Goal: Task Accomplishment & Management: Use online tool/utility

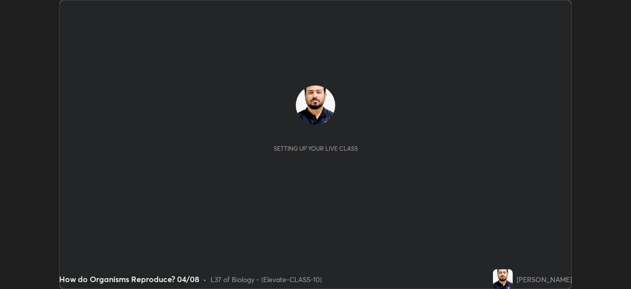
scroll to position [289, 631]
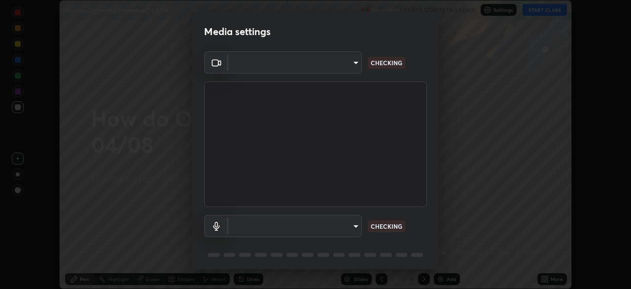
type input "4d63cd10dcc1379e9927399513255d12d620b7bbb39ca773e0f9116a90128a71"
click at [330, 222] on body "Erase all How do Organisms Reproduce? 04/08 Recording CLASS STARTS IN 5 MINS Se…" at bounding box center [315, 144] width 631 height 289
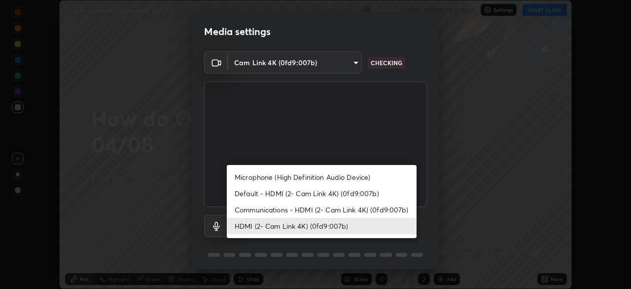
click at [322, 220] on li "HDMI (2- Cam Link 4K) (0fd9:007b)" at bounding box center [322, 226] width 190 height 16
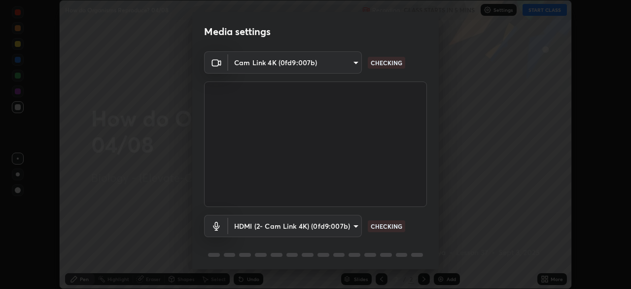
scroll to position [35, 0]
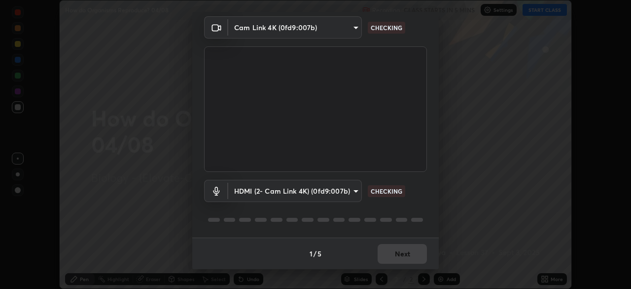
click at [390, 253] on div "1 / 5 Next" at bounding box center [315, 253] width 247 height 32
click at [399, 250] on div "1 / 5 Next" at bounding box center [315, 253] width 247 height 32
click at [400, 248] on div "1 / 5 Next" at bounding box center [315, 253] width 247 height 32
click at [401, 250] on div "1 / 5 Next" at bounding box center [315, 253] width 247 height 32
click at [403, 253] on div "1 / 5 Next" at bounding box center [315, 253] width 247 height 32
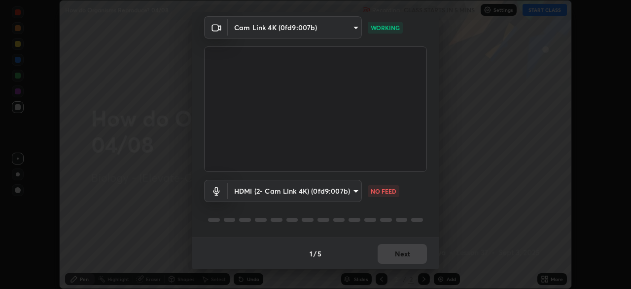
click at [401, 251] on div "1 / 5 Next" at bounding box center [315, 253] width 247 height 32
click at [398, 250] on div "1 / 5 Next" at bounding box center [315, 253] width 247 height 32
click at [401, 250] on div "1 / 5 Next" at bounding box center [315, 253] width 247 height 32
click at [406, 253] on div "1 / 5 Next" at bounding box center [315, 253] width 247 height 32
click at [340, 195] on body "Erase all How do Organisms Reproduce? 04/08 Recording CLASS STARTS IN 5 MINS Se…" at bounding box center [315, 144] width 631 height 289
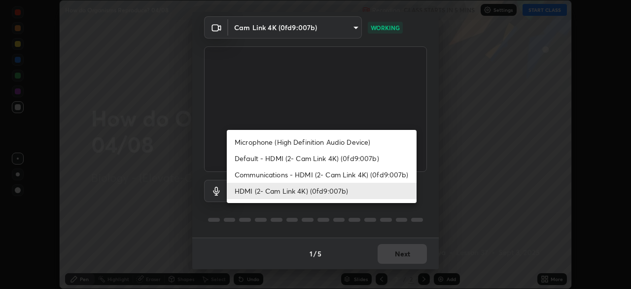
click at [307, 181] on li "Communications - HDMI (2- Cam Link 4K) (0fd9:007b)" at bounding box center [322, 174] width 190 height 16
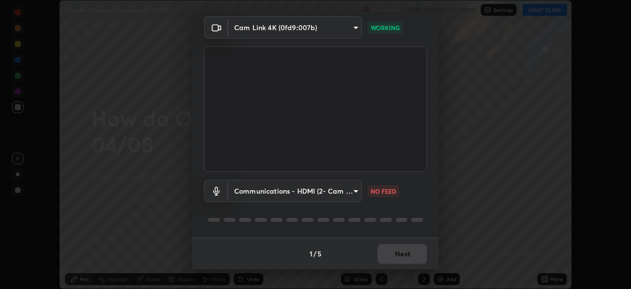
click at [291, 191] on li "HDMI (2- Cam Link 4K) (0fd9:007b)" at bounding box center [298, 190] width 142 height 9
type input "69b458bb6365b4cb8143660b0d50b39c56070ce8c7bb282217003b2a9c4a58b8"
click at [396, 247] on div "1 / 5 Next" at bounding box center [315, 253] width 247 height 32
click at [407, 255] on div "1 / 5 Next" at bounding box center [315, 253] width 247 height 32
click at [411, 256] on div "1 / 5 Next" at bounding box center [315, 253] width 247 height 32
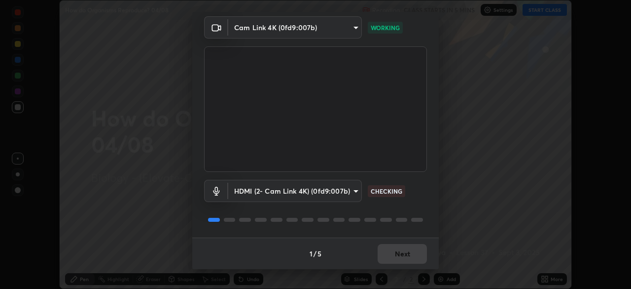
click at [415, 259] on div "1 / 5 Next" at bounding box center [315, 253] width 247 height 32
click at [429, 263] on div "1 / 5 Next" at bounding box center [315, 253] width 247 height 32
click at [410, 252] on div "1 / 5 Next" at bounding box center [315, 253] width 247 height 32
click at [402, 253] on div "1 / 5 Next" at bounding box center [315, 253] width 247 height 32
click at [401, 254] on button "Next" at bounding box center [402, 254] width 49 height 20
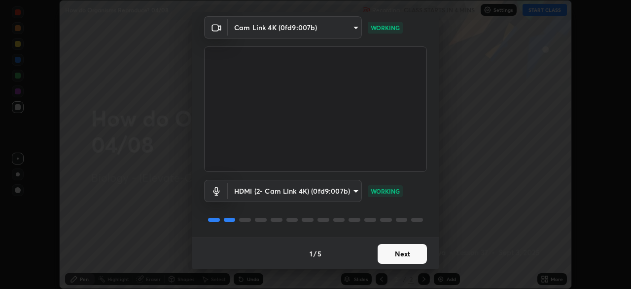
scroll to position [0, 0]
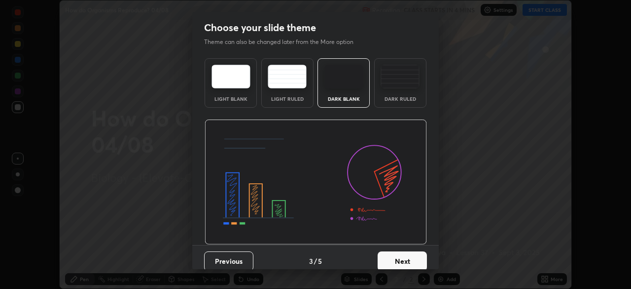
click at [399, 254] on button "Next" at bounding box center [402, 261] width 49 height 20
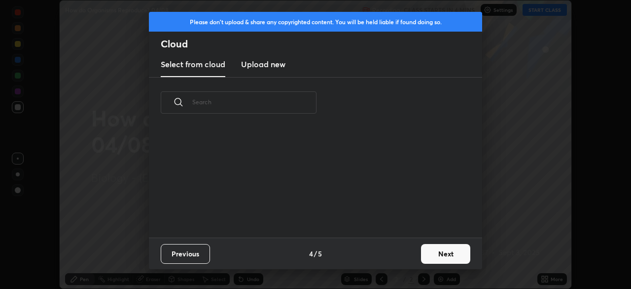
click at [399, 254] on div "Previous 4 / 5 Next" at bounding box center [315, 253] width 333 height 32
click at [407, 258] on div "Previous 4 / 5 Next" at bounding box center [315, 253] width 333 height 32
click at [423, 245] on button "Next" at bounding box center [445, 254] width 49 height 20
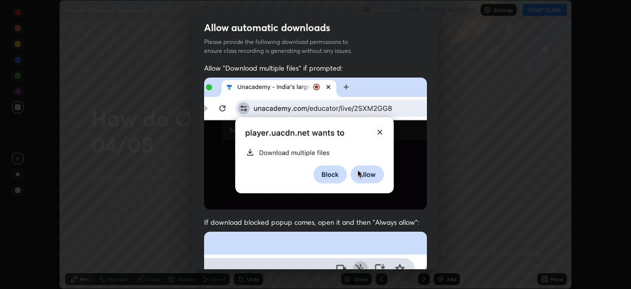
click at [435, 238] on div "Allow "Download multiple files" if prompted: If download blocked popup comes, o…" at bounding box center [315, 270] width 247 height 415
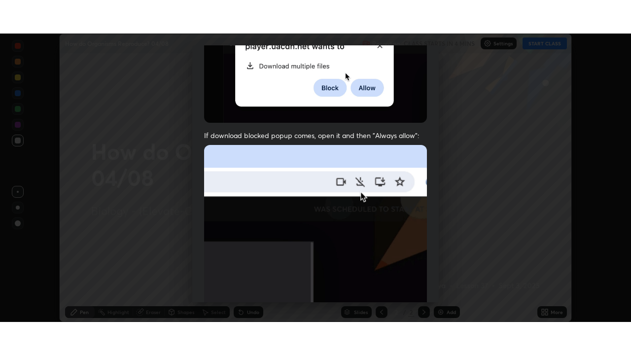
scroll to position [236, 0]
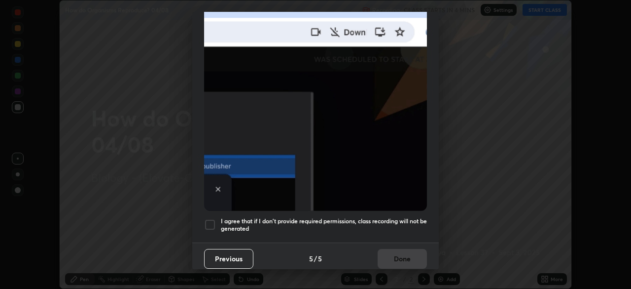
click at [212, 223] on div at bounding box center [210, 224] width 12 height 12
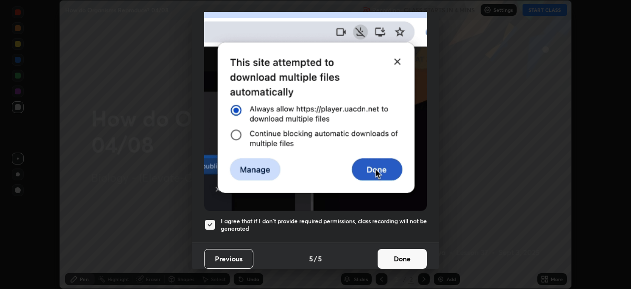
click at [400, 255] on button "Done" at bounding box center [402, 259] width 49 height 20
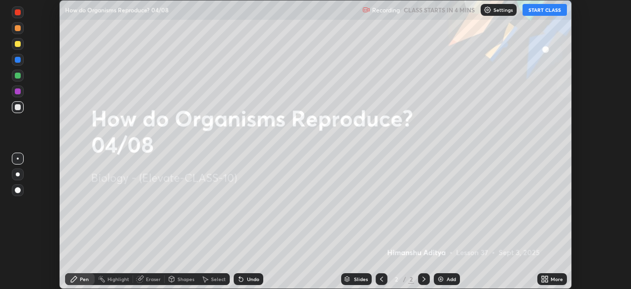
click at [543, 277] on icon at bounding box center [543, 277] width 2 height 2
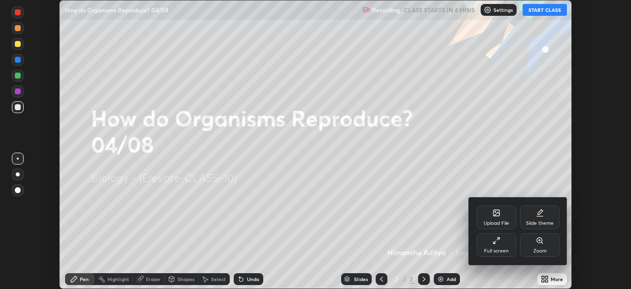
click at [503, 248] on div "Full screen" at bounding box center [496, 250] width 25 height 5
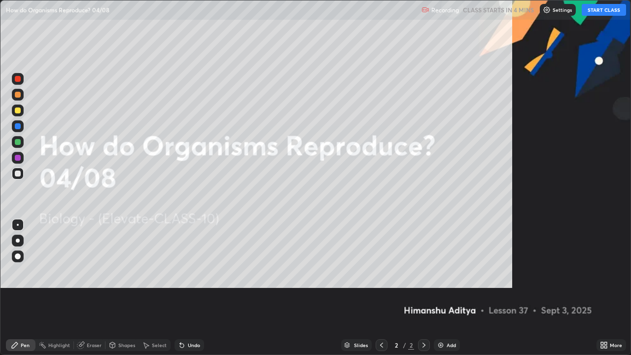
scroll to position [355, 631]
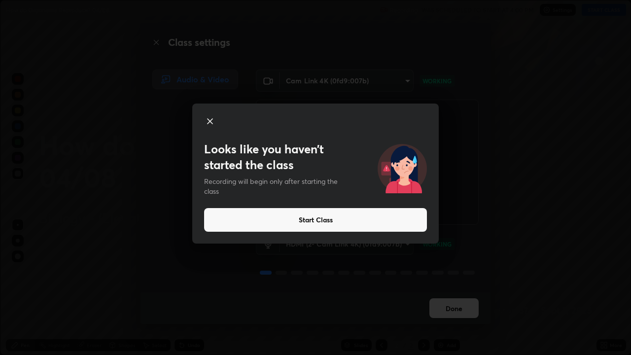
click at [212, 118] on icon at bounding box center [210, 121] width 12 height 12
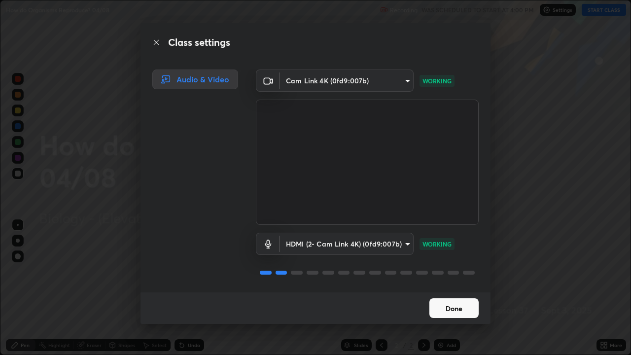
click at [449, 288] on button "Done" at bounding box center [454, 308] width 49 height 20
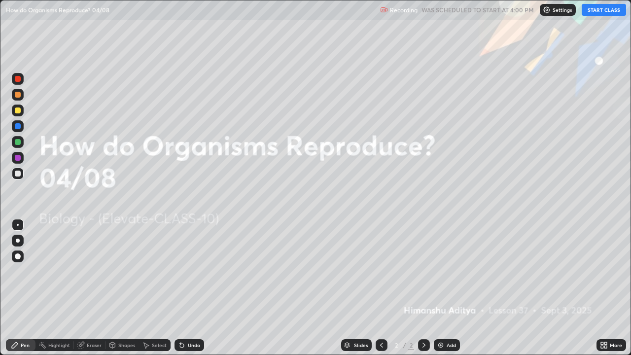
click at [607, 288] on icon at bounding box center [606, 347] width 2 height 2
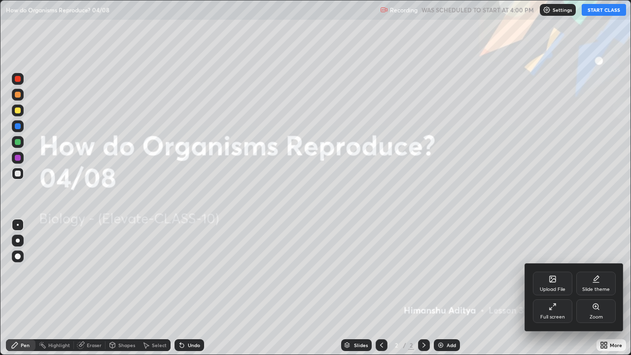
click at [550, 288] on div "Upload File" at bounding box center [553, 289] width 26 height 5
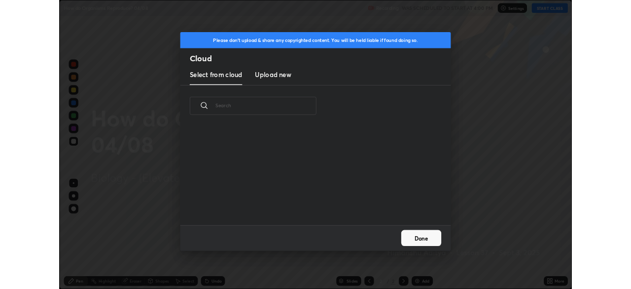
scroll to position [121, 317]
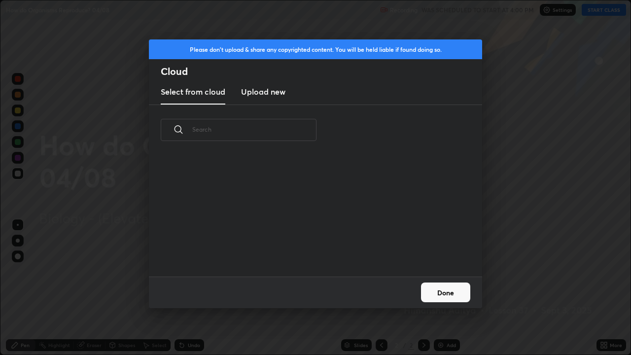
click at [273, 91] on h3 "Upload new" at bounding box center [263, 92] width 44 height 12
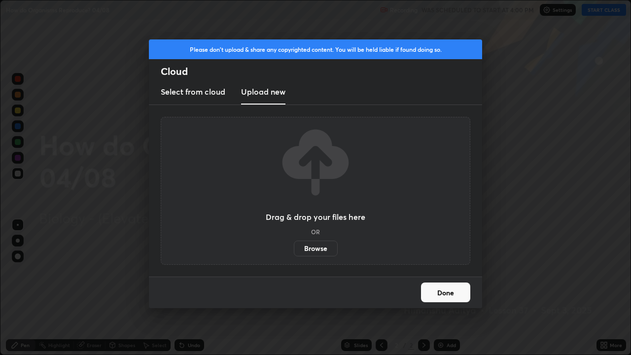
click at [313, 244] on label "Browse" at bounding box center [316, 249] width 44 height 16
click at [294, 244] on input "Browse" at bounding box center [294, 249] width 0 height 16
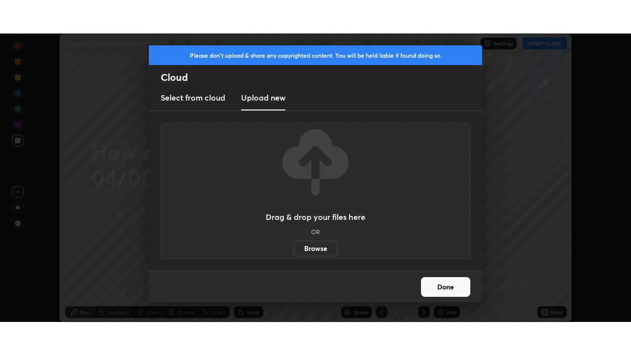
scroll to position [49032, 48689]
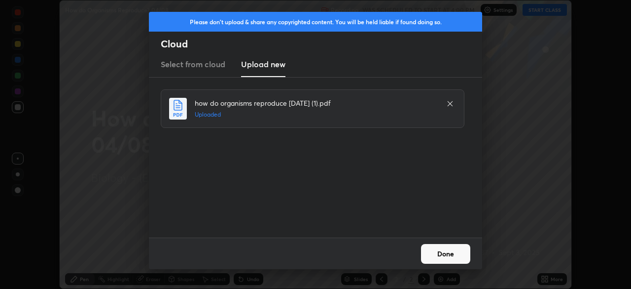
click at [438, 251] on button "Done" at bounding box center [445, 254] width 49 height 20
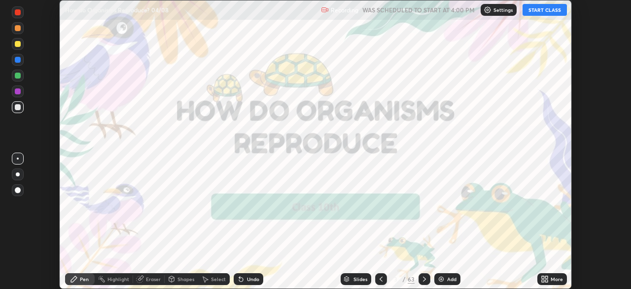
click at [545, 278] on icon at bounding box center [545, 279] width 8 height 8
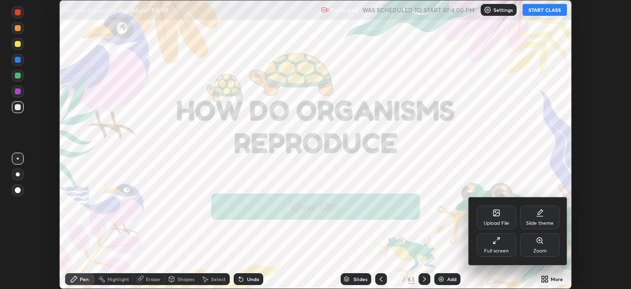
click at [502, 251] on div "Full screen" at bounding box center [496, 250] width 25 height 5
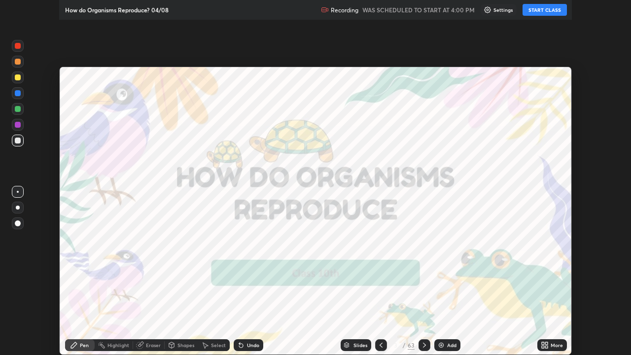
scroll to position [355, 631]
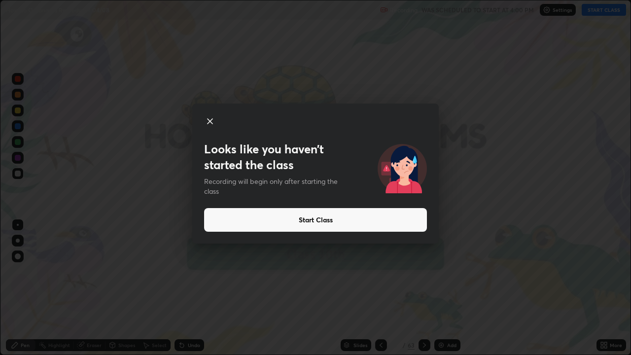
click at [381, 222] on button "Start Class" at bounding box center [315, 220] width 223 height 24
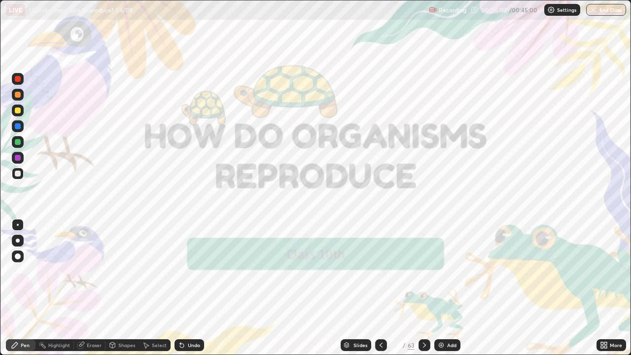
click at [346, 288] on icon at bounding box center [346, 346] width 5 height 1
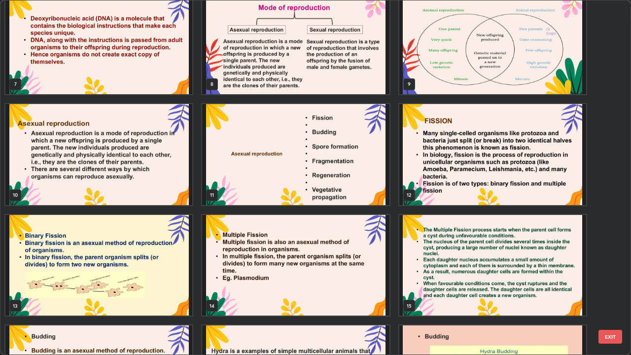
scroll to position [235, 0]
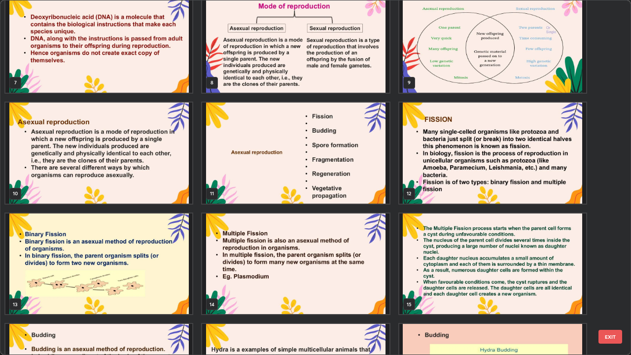
click at [357, 272] on img "grid" at bounding box center [295, 264] width 187 height 101
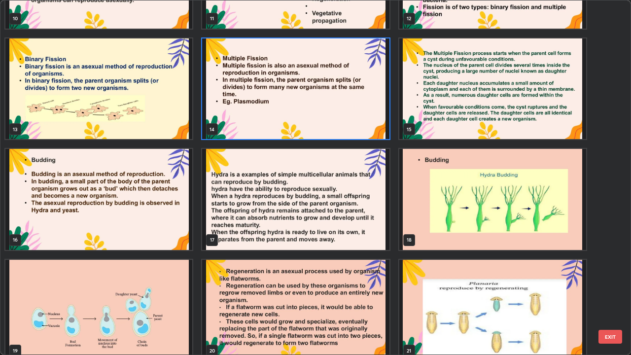
scroll to position [413, 0]
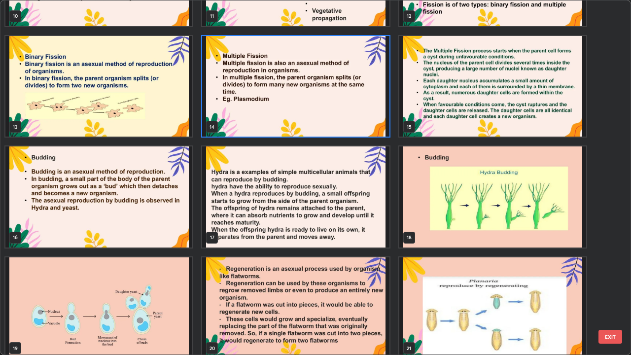
click at [353, 248] on div "10 11 12 13 14 15 16 17 18 19 20 21 22 23 24" at bounding box center [306, 177] width 613 height 354
click at [307, 288] on img "grid" at bounding box center [295, 307] width 187 height 101
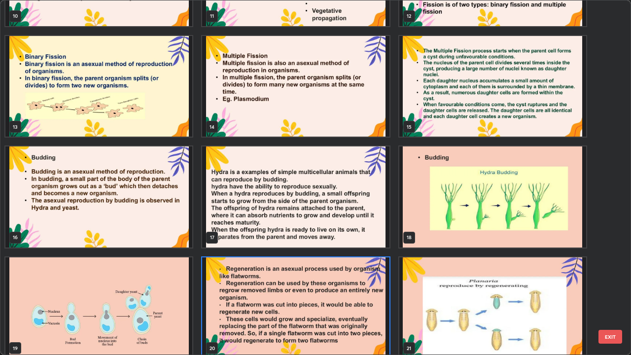
scroll to position [421, 0]
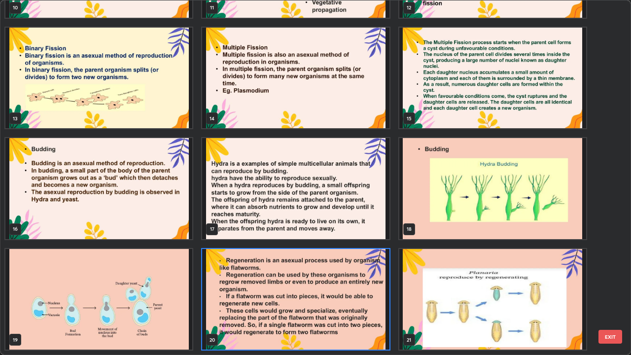
click at [267, 288] on img "grid" at bounding box center [295, 299] width 187 height 101
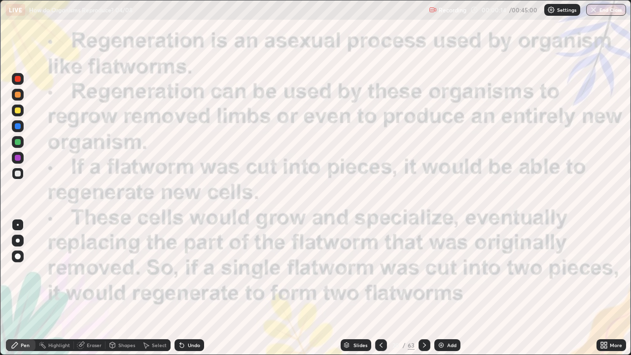
click at [263, 288] on img "grid" at bounding box center [295, 299] width 187 height 101
click at [450, 288] on div "Add" at bounding box center [451, 345] width 9 height 5
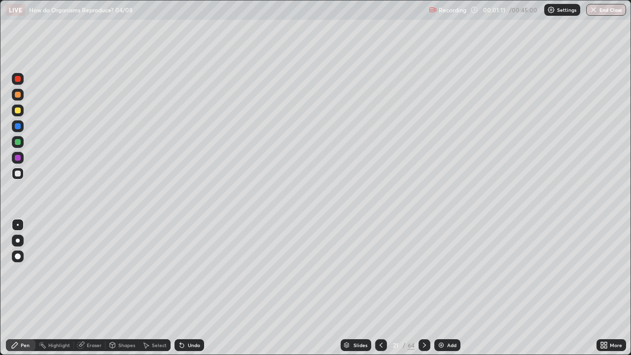
click at [18, 160] on div at bounding box center [18, 158] width 6 height 6
click at [189, 288] on div "Undo" at bounding box center [194, 345] width 12 height 5
click at [191, 288] on div "Undo" at bounding box center [194, 345] width 12 height 5
click at [85, 288] on div "Eraser" at bounding box center [90, 345] width 32 height 12
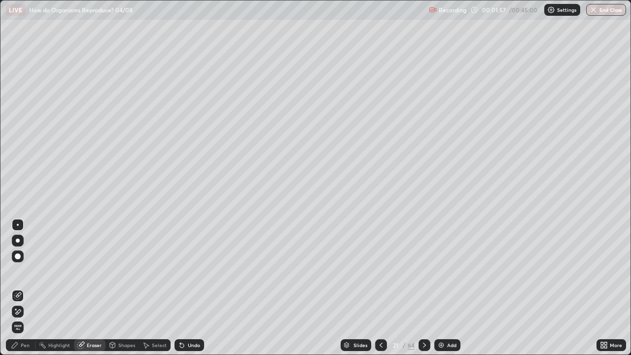
click at [149, 288] on icon at bounding box center [146, 345] width 8 height 8
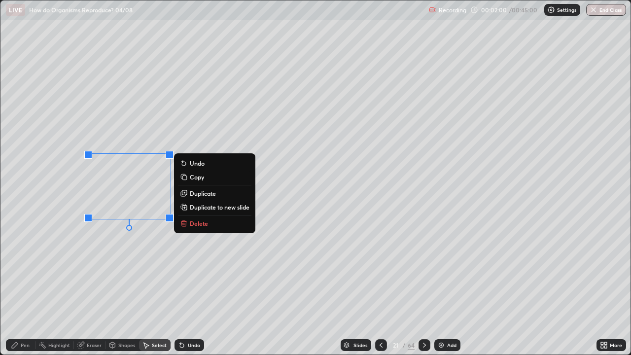
click at [152, 288] on div "Select" at bounding box center [159, 345] width 15 height 5
click at [127, 288] on div "0 ° Undo Copy Duplicate Duplicate to new slide Delete" at bounding box center [315, 177] width 630 height 354
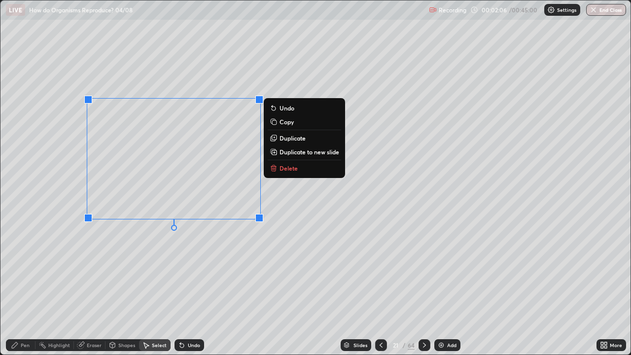
click at [183, 288] on icon at bounding box center [182, 345] width 8 height 8
click at [88, 288] on div "Eraser" at bounding box center [94, 345] width 15 height 5
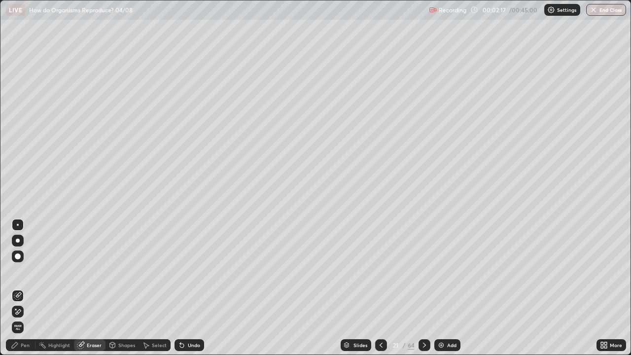
click at [149, 288] on icon at bounding box center [146, 345] width 8 height 8
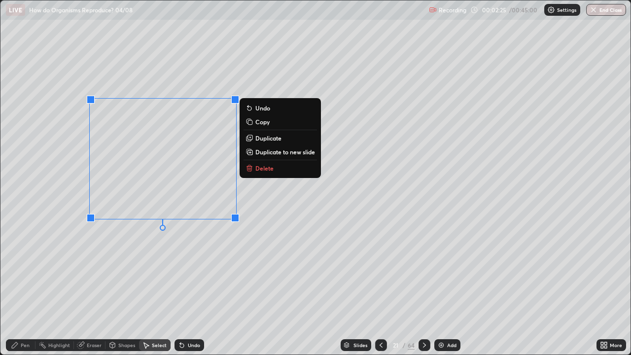
click at [84, 254] on div "0 ° Undo Copy Duplicate Duplicate to new slide Delete" at bounding box center [315, 177] width 630 height 354
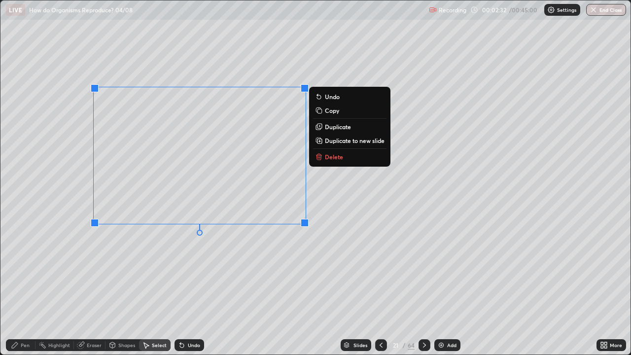
click at [189, 288] on div "Undo" at bounding box center [194, 345] width 12 height 5
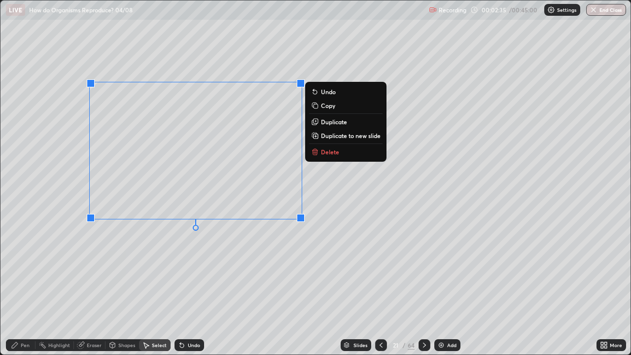
click at [324, 107] on p "Copy" at bounding box center [328, 106] width 14 height 8
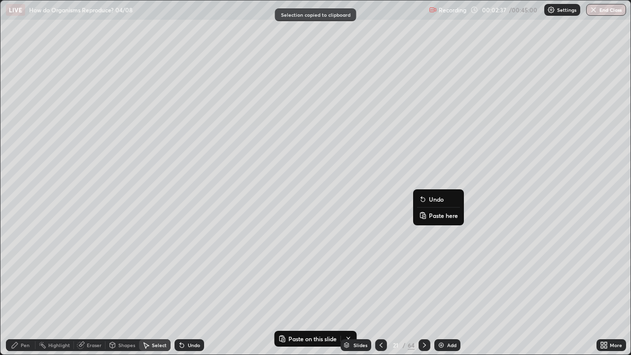
click at [438, 217] on p "Paste here" at bounding box center [443, 216] width 29 height 8
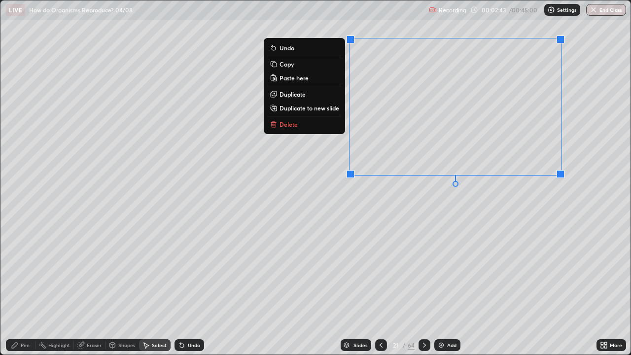
click at [287, 250] on div "0 ° Undo Copy Paste here Duplicate Duplicate to new slide Delete" at bounding box center [315, 177] width 630 height 354
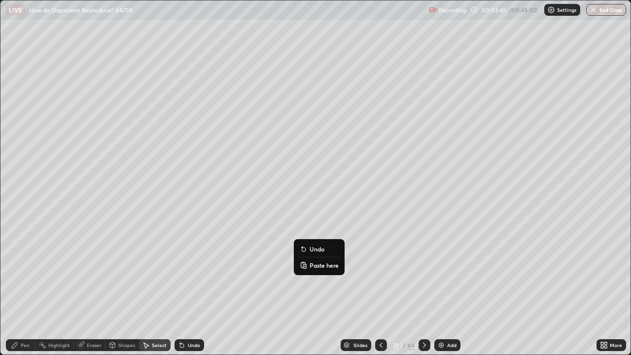
click at [313, 264] on p "Paste here" at bounding box center [324, 265] width 29 height 8
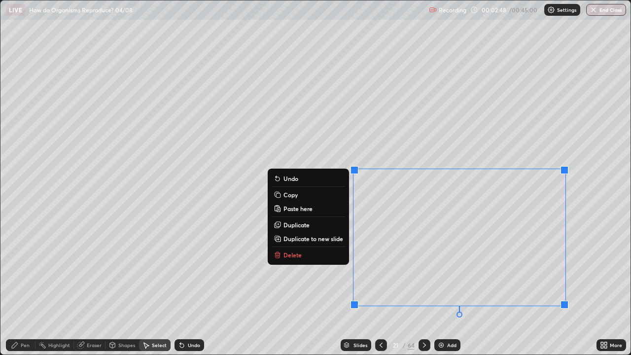
click at [307, 288] on div "0 ° Undo Copy Paste here Duplicate Duplicate to new slide Delete" at bounding box center [315, 177] width 630 height 354
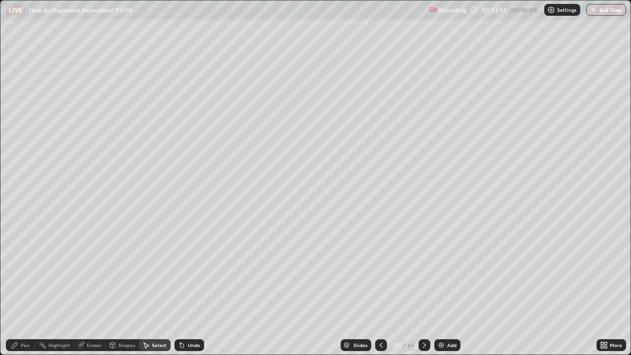
click at [26, 288] on div "Pen" at bounding box center [25, 345] width 9 height 5
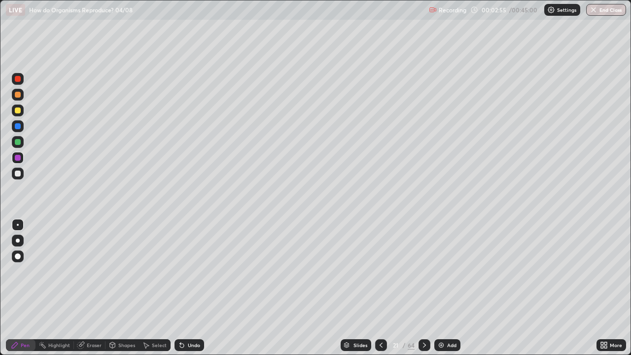
click at [18, 254] on div at bounding box center [18, 257] width 6 height 6
click at [19, 172] on div at bounding box center [18, 174] width 6 height 6
click at [93, 288] on div "Eraser" at bounding box center [94, 345] width 15 height 5
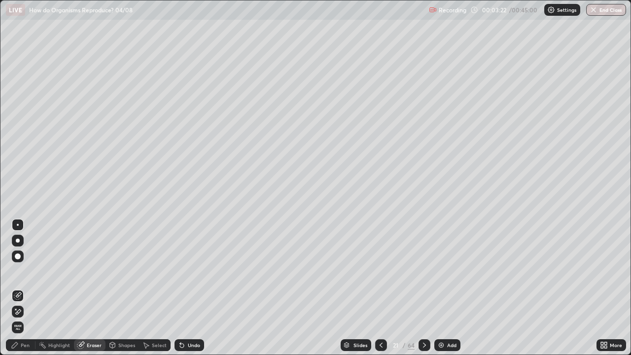
click at [25, 288] on div "Pen" at bounding box center [21, 345] width 30 height 12
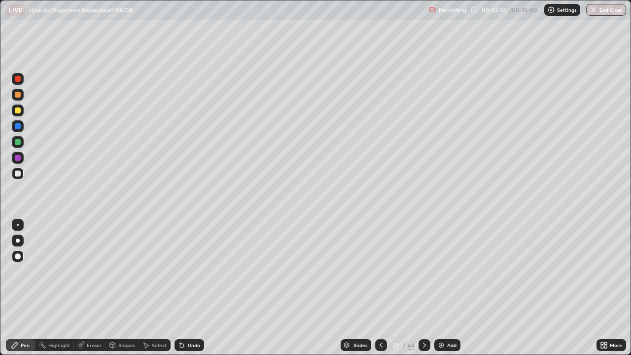
click at [20, 126] on div at bounding box center [18, 126] width 6 height 6
click at [17, 239] on div at bounding box center [18, 241] width 4 height 4
click at [358, 288] on div "Slides" at bounding box center [361, 345] width 14 height 5
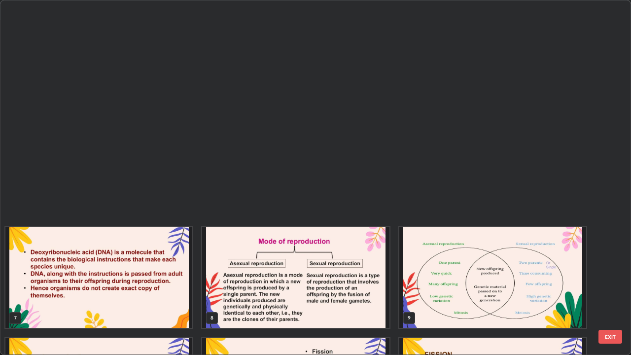
scroll to position [351, 625]
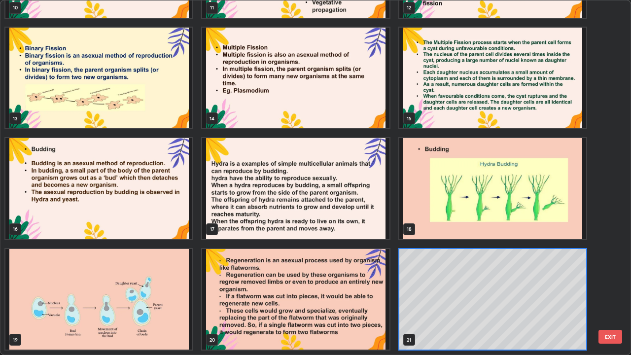
click at [360, 288] on img "grid" at bounding box center [295, 299] width 187 height 101
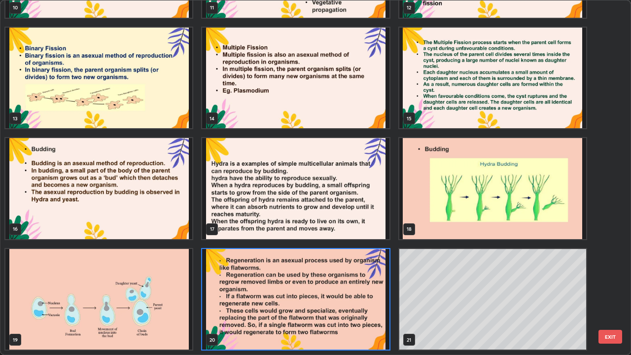
click at [360, 288] on img "grid" at bounding box center [295, 299] width 187 height 101
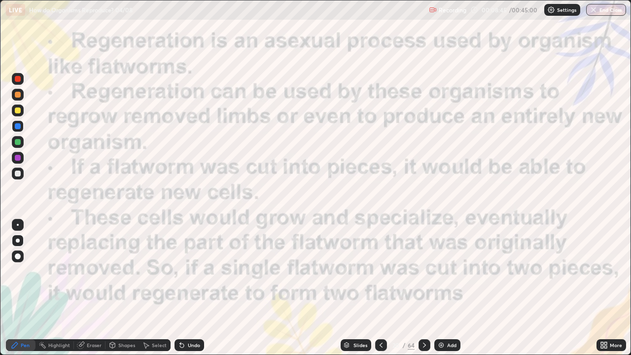
click at [424, 288] on icon at bounding box center [424, 345] width 3 height 5
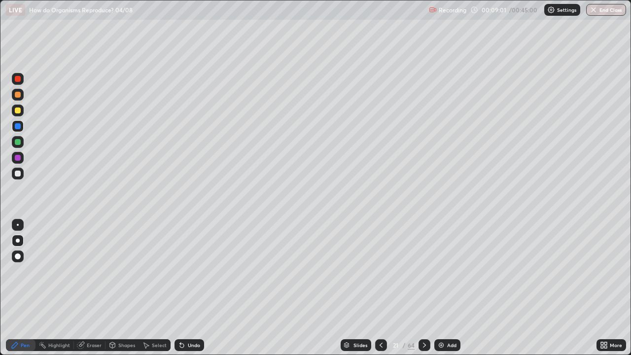
click at [424, 288] on icon at bounding box center [424, 345] width 3 height 5
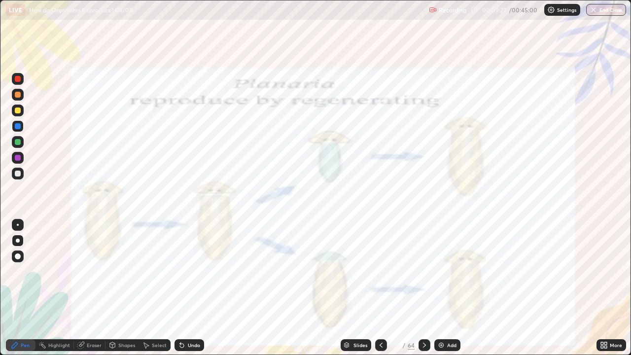
click at [424, 288] on icon at bounding box center [425, 345] width 8 height 8
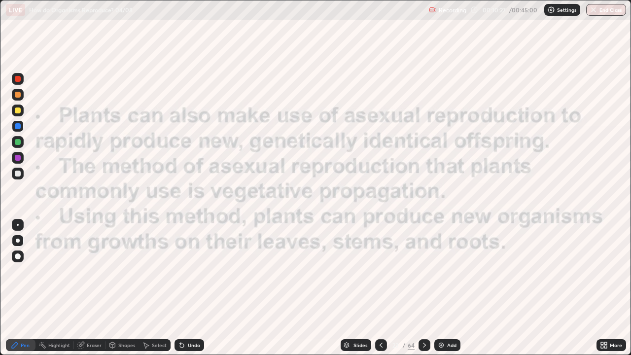
click at [424, 288] on icon at bounding box center [424, 345] width 3 height 5
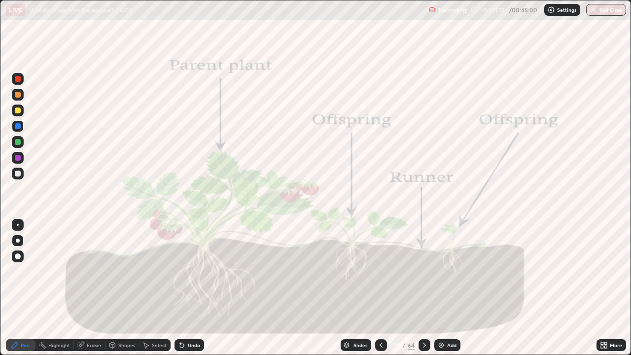
click at [20, 143] on div at bounding box center [18, 142] width 6 height 6
click at [22, 175] on div at bounding box center [18, 174] width 12 height 12
click at [18, 241] on div at bounding box center [18, 241] width 4 height 4
click at [424, 288] on icon at bounding box center [425, 345] width 8 height 8
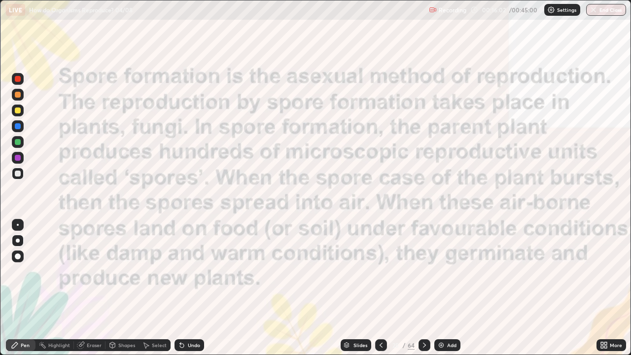
click at [384, 288] on div at bounding box center [381, 345] width 12 height 12
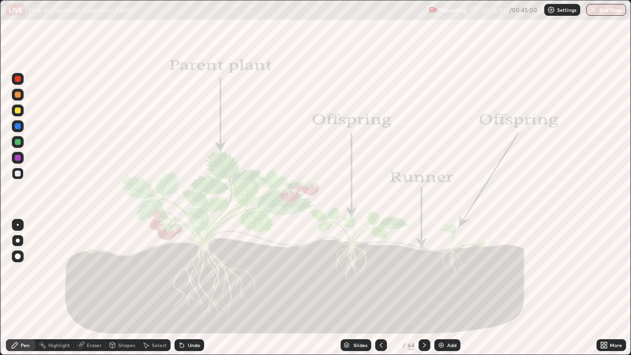
click at [448, 288] on div "Add" at bounding box center [448, 345] width 26 height 12
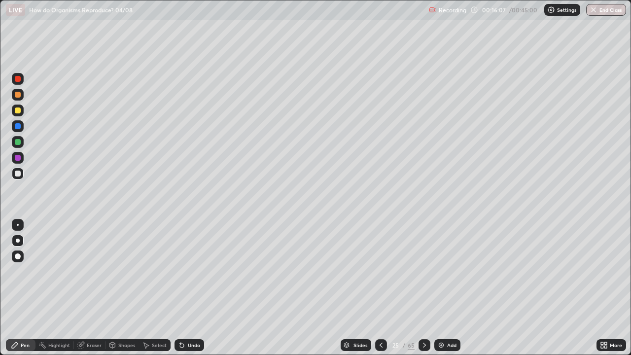
click at [18, 96] on div at bounding box center [18, 95] width 6 height 6
click at [53, 288] on div "Highlight" at bounding box center [59, 345] width 22 height 5
click at [17, 288] on icon at bounding box center [17, 312] width 2 height 2
click at [17, 80] on div at bounding box center [18, 79] width 6 height 6
click at [17, 288] on icon at bounding box center [15, 345] width 6 height 6
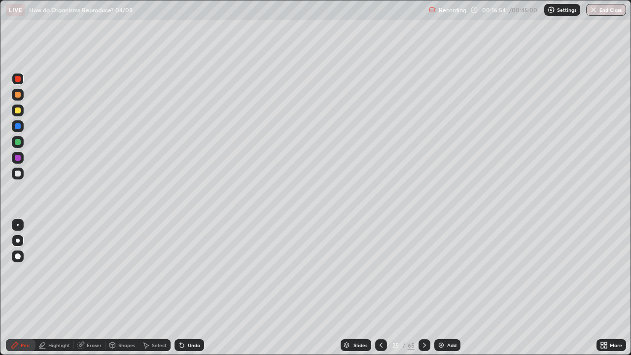
click at [18, 240] on div at bounding box center [18, 241] width 4 height 4
click at [18, 225] on div at bounding box center [18, 225] width 2 height 2
click at [20, 175] on div at bounding box center [18, 174] width 6 height 6
click at [17, 242] on div at bounding box center [18, 241] width 4 height 4
click at [120, 288] on div "Shapes" at bounding box center [126, 345] width 17 height 5
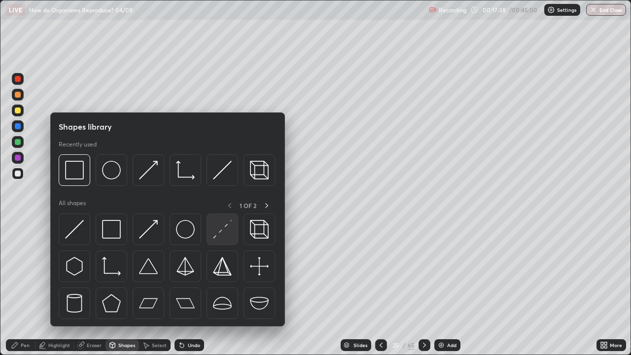
click at [213, 238] on div at bounding box center [223, 230] width 32 height 32
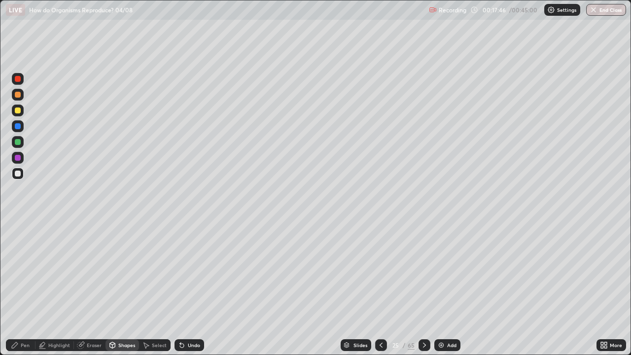
click at [16, 80] on div at bounding box center [18, 79] width 6 height 6
click at [17, 142] on div at bounding box center [18, 142] width 6 height 6
click at [18, 288] on icon at bounding box center [15, 345] width 8 height 8
click at [16, 256] on div at bounding box center [18, 257] width 6 height 6
click at [380, 288] on icon at bounding box center [381, 345] width 8 height 8
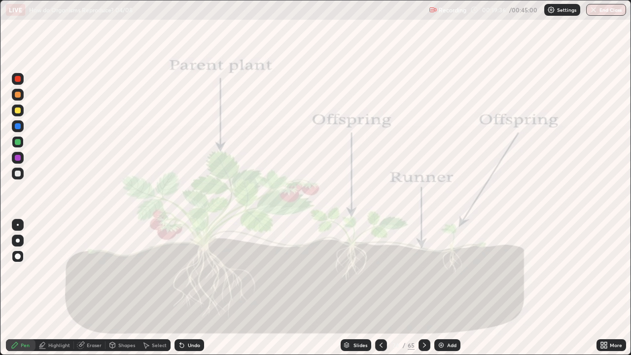
click at [423, 288] on icon at bounding box center [425, 345] width 8 height 8
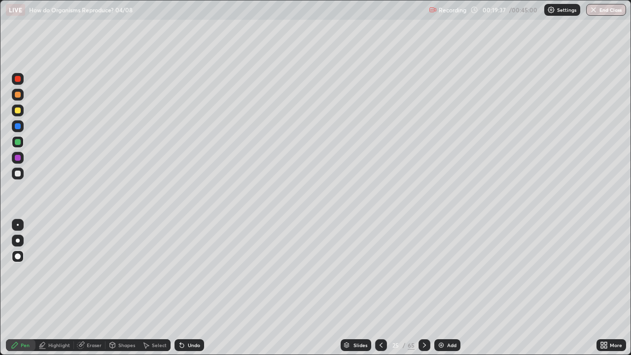
click at [380, 288] on icon at bounding box center [381, 345] width 8 height 8
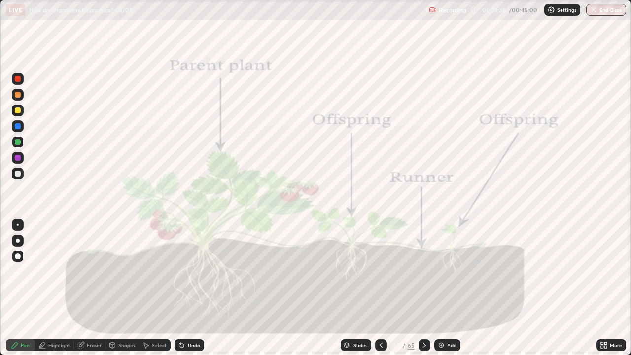
click at [380, 288] on icon at bounding box center [381, 345] width 8 height 8
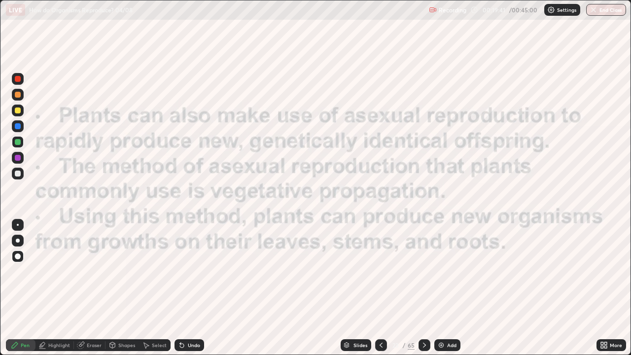
click at [426, 288] on icon at bounding box center [425, 345] width 8 height 8
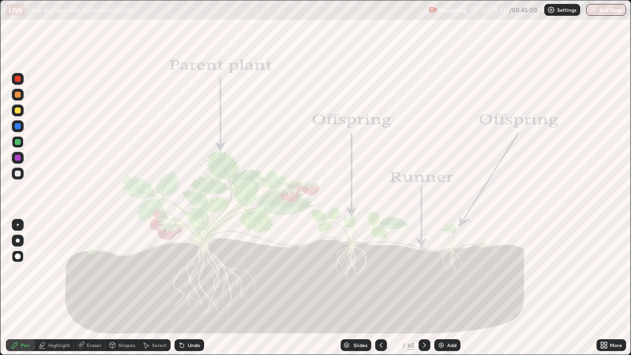
click at [424, 288] on icon at bounding box center [425, 345] width 8 height 8
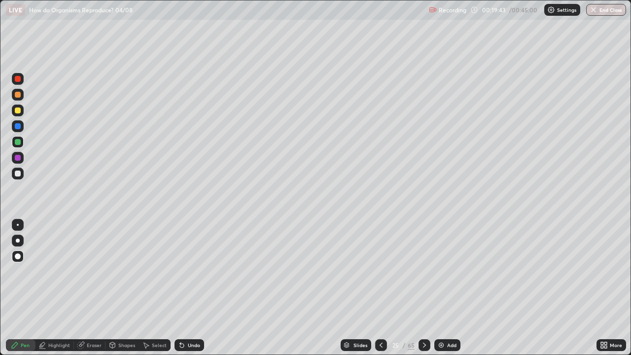
click at [423, 288] on icon at bounding box center [425, 345] width 8 height 8
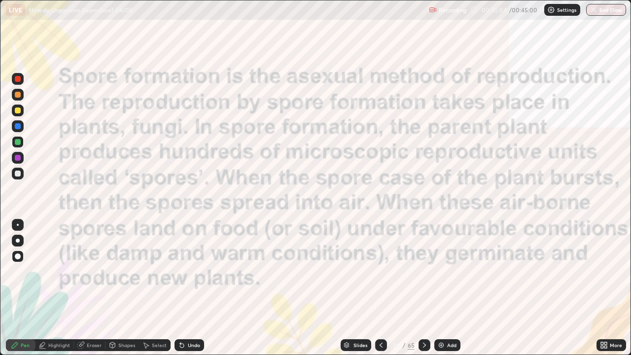
click at [423, 288] on icon at bounding box center [425, 345] width 8 height 8
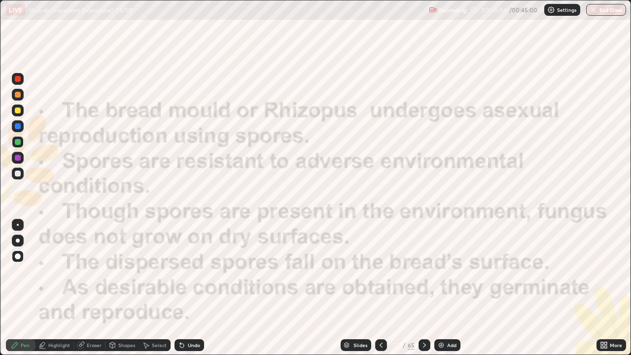
click at [379, 288] on icon at bounding box center [381, 345] width 8 height 8
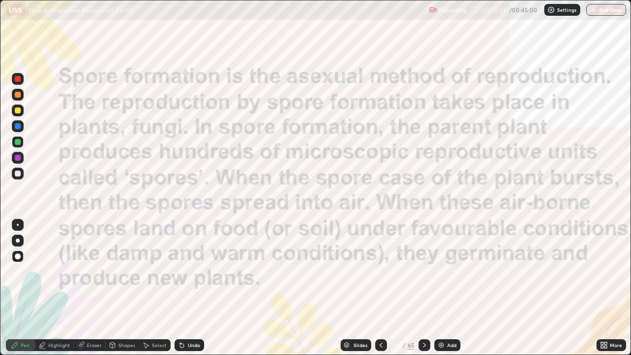
click at [380, 288] on icon at bounding box center [381, 345] width 8 height 8
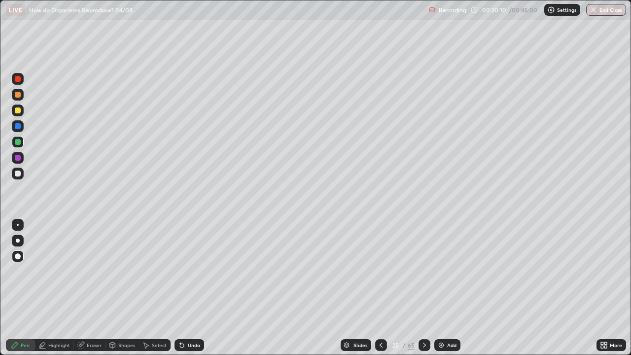
click at [447, 288] on div "Add" at bounding box center [451, 345] width 9 height 5
click at [56, 288] on div "Highlight" at bounding box center [59, 345] width 22 height 5
click at [17, 288] on icon at bounding box center [17, 311] width 5 height 5
click at [188, 288] on div "Undo" at bounding box center [194, 345] width 12 height 5
click at [20, 174] on div at bounding box center [18, 174] width 6 height 6
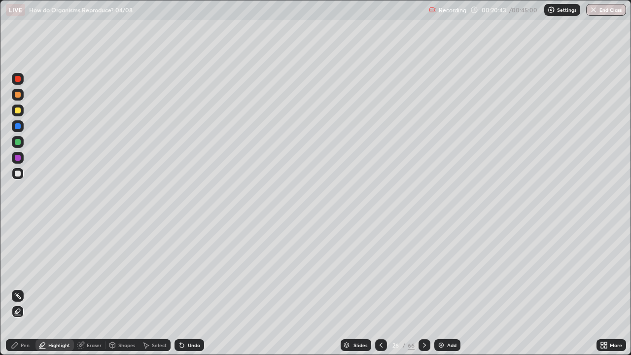
click at [15, 127] on div at bounding box center [18, 126] width 6 height 6
click at [18, 288] on icon at bounding box center [15, 345] width 8 height 8
click at [16, 257] on div at bounding box center [18, 257] width 6 height 6
click at [188, 288] on div "Undo" at bounding box center [194, 345] width 12 height 5
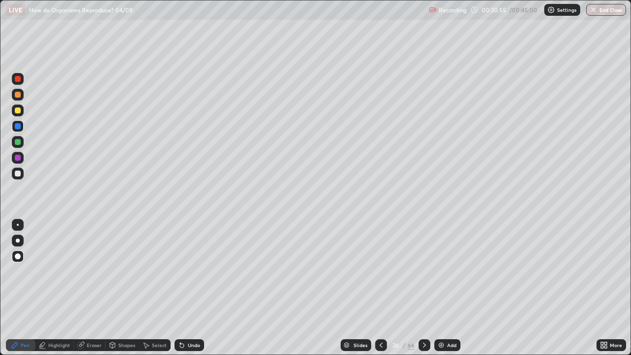
click at [189, 288] on div "Undo" at bounding box center [190, 345] width 30 height 12
click at [189, 288] on div "Undo" at bounding box center [194, 345] width 12 height 5
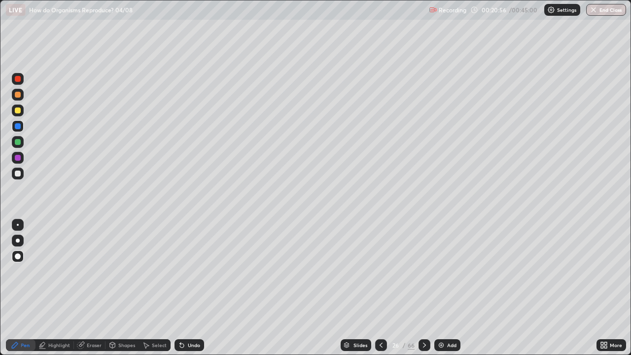
click at [189, 288] on div "Undo" at bounding box center [194, 345] width 12 height 5
click at [188, 288] on div "Undo" at bounding box center [190, 345] width 30 height 12
click at [187, 288] on div "Undo" at bounding box center [190, 345] width 30 height 12
click at [186, 288] on div "Undo" at bounding box center [190, 345] width 30 height 12
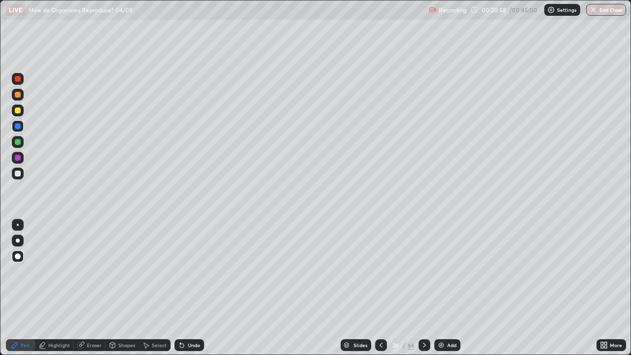
click at [187, 288] on div "Undo" at bounding box center [190, 345] width 30 height 12
click at [185, 288] on div "Undo" at bounding box center [190, 345] width 30 height 12
click at [18, 82] on div at bounding box center [18, 79] width 12 height 12
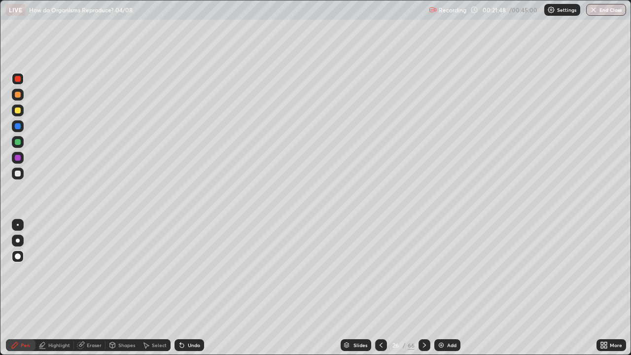
click at [90, 288] on div "Eraser" at bounding box center [94, 345] width 15 height 5
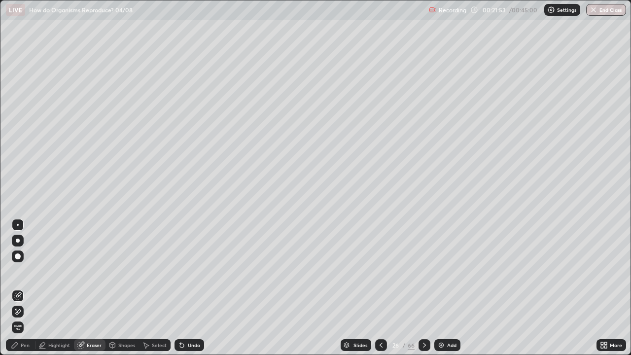
click at [21, 288] on div "Pen" at bounding box center [25, 345] width 9 height 5
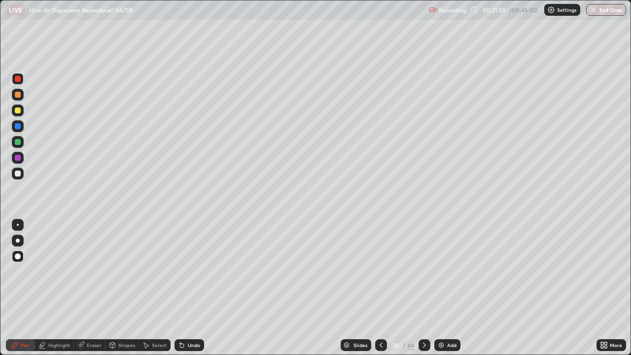
click at [16, 80] on div at bounding box center [18, 79] width 6 height 6
click at [19, 173] on div at bounding box center [18, 174] width 6 height 6
click at [18, 255] on div at bounding box center [18, 257] width 6 height 6
click at [20, 95] on div at bounding box center [18, 95] width 6 height 6
click at [54, 288] on div "Highlight" at bounding box center [59, 345] width 22 height 5
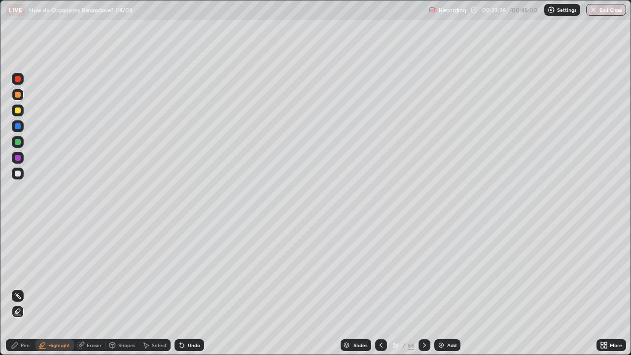
click at [25, 288] on div "Pen" at bounding box center [25, 345] width 9 height 5
click at [17, 256] on div at bounding box center [18, 257] width 6 height 6
click at [191, 288] on div "Undo" at bounding box center [194, 345] width 12 height 5
click at [22, 177] on div at bounding box center [18, 174] width 12 height 12
click at [380, 288] on icon at bounding box center [381, 345] width 8 height 8
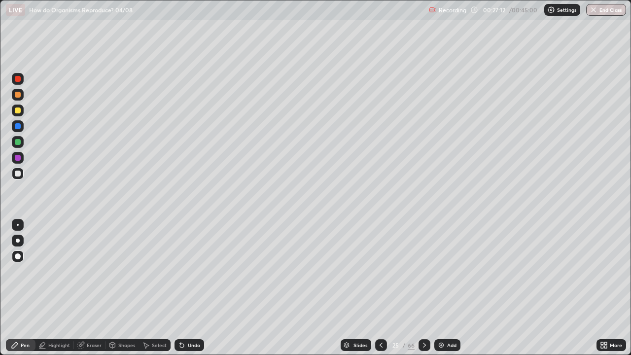
click at [425, 288] on icon at bounding box center [425, 345] width 8 height 8
click at [425, 288] on icon at bounding box center [424, 345] width 3 height 5
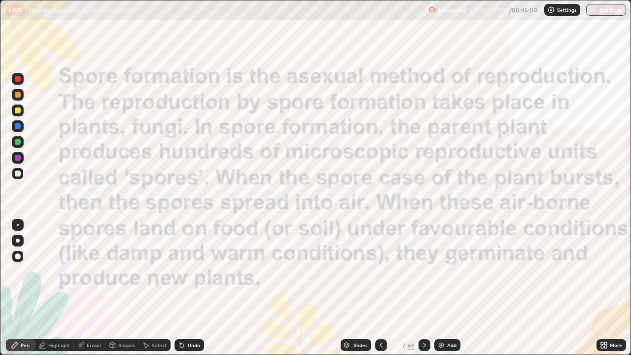
click at [424, 288] on icon at bounding box center [425, 345] width 8 height 8
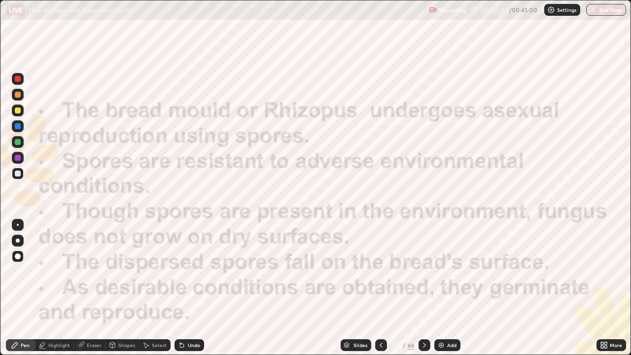
click at [424, 288] on icon at bounding box center [425, 345] width 8 height 8
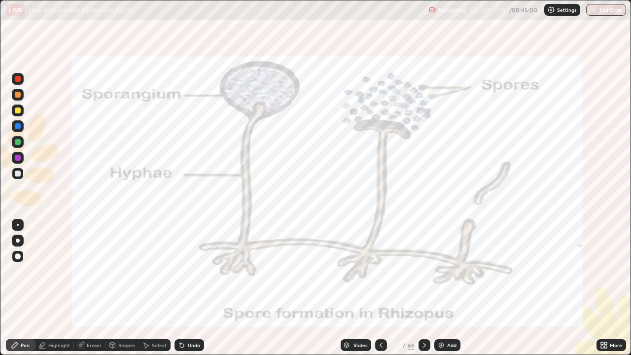
click at [424, 288] on icon at bounding box center [425, 345] width 8 height 8
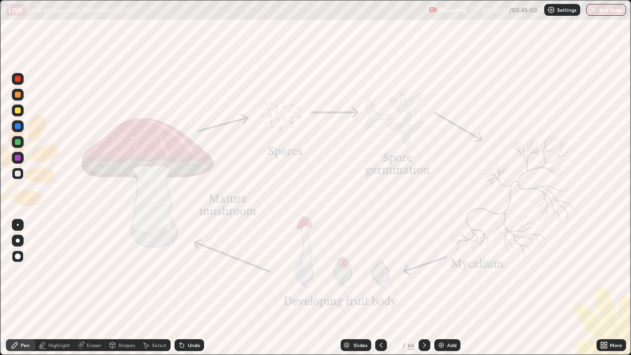
click at [428, 288] on div at bounding box center [425, 345] width 12 height 12
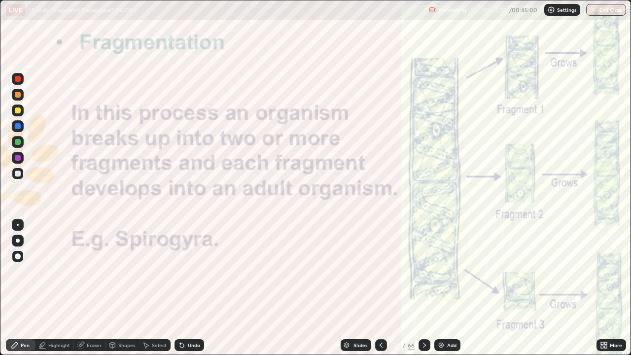
click at [424, 288] on icon at bounding box center [425, 345] width 8 height 8
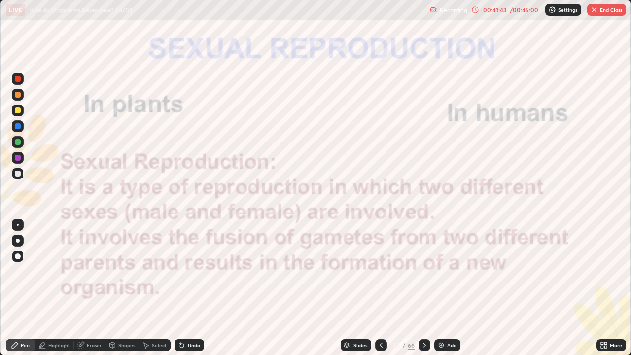
click at [425, 288] on icon at bounding box center [425, 345] width 8 height 8
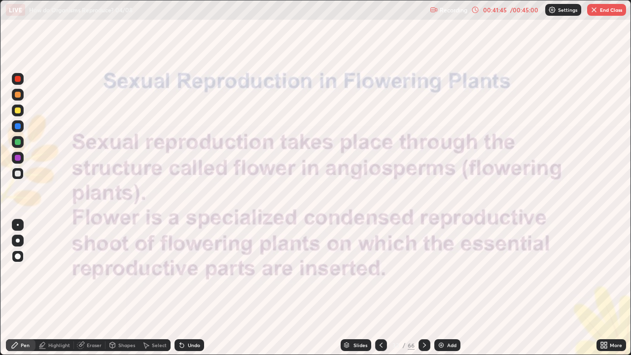
click at [424, 288] on icon at bounding box center [425, 345] width 8 height 8
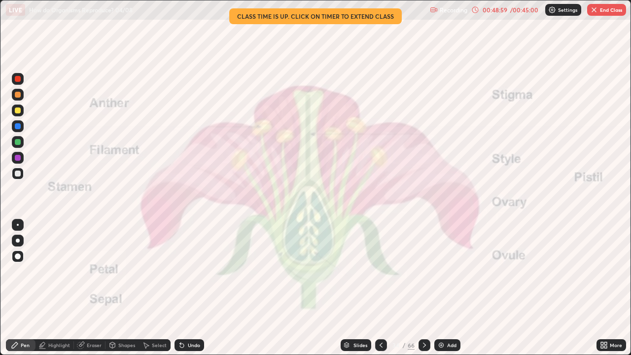
click at [611, 11] on button "End Class" at bounding box center [606, 10] width 39 height 12
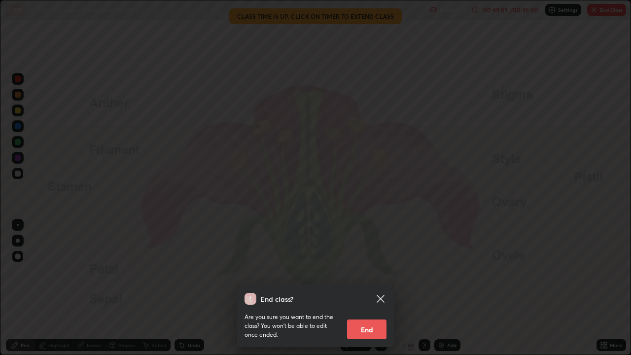
click at [369, 288] on button "End" at bounding box center [366, 330] width 39 height 20
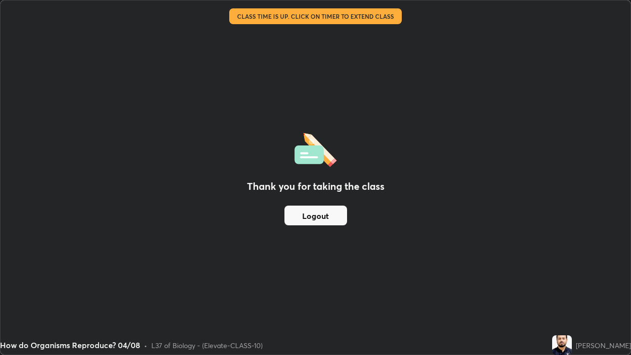
click at [330, 215] on button "Logout" at bounding box center [316, 216] width 63 height 20
